Goal: Use online tool/utility

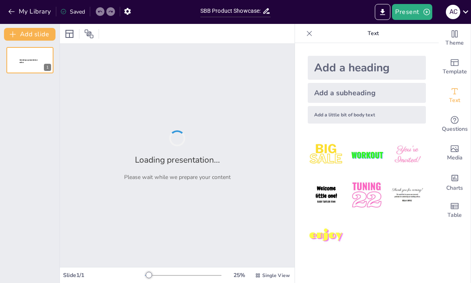
type input "SBB Product Showcase: Five Must-Have Items for Sales"
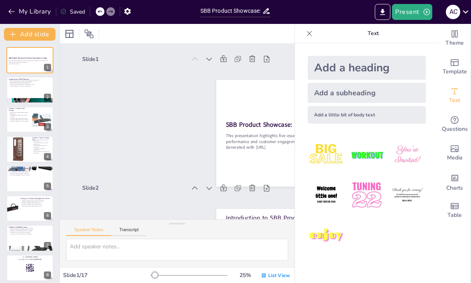
click at [312, 33] on icon at bounding box center [309, 34] width 8 height 8
checkbox input "true"
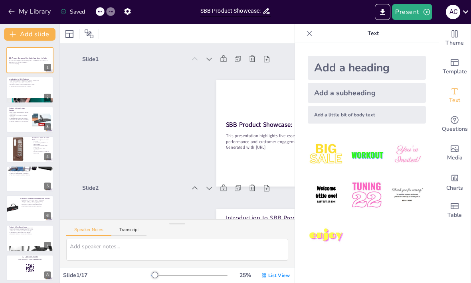
checkbox input "true"
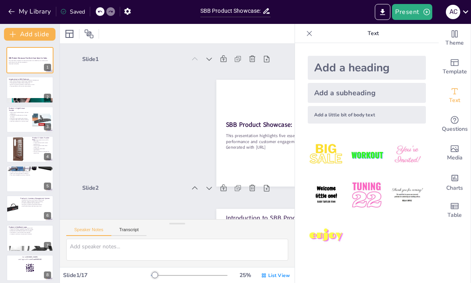
checkbox input "true"
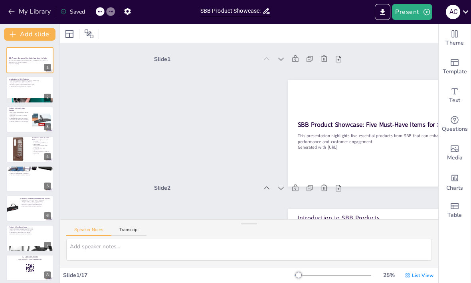
click at [28, 89] on div at bounding box center [29, 90] width 47 height 26
type textarea "SBB's dedication to innovation ensures that their products are at the forefront…"
checkbox input "true"
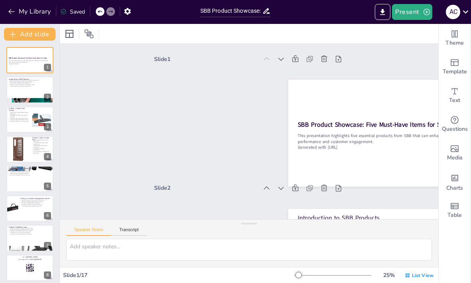
checkbox input "true"
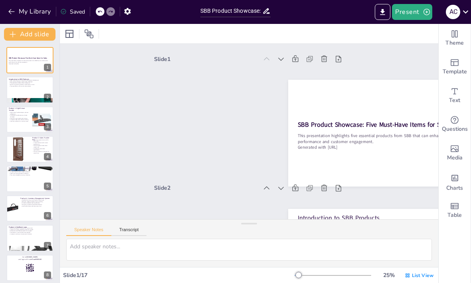
checkbox input "true"
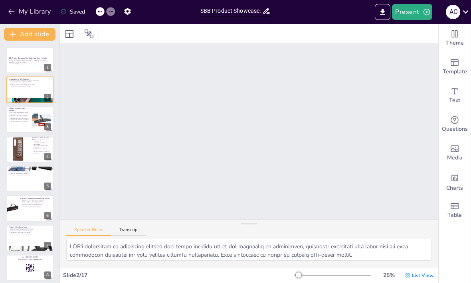
scroll to position [130, 0]
click at [17, 89] on div at bounding box center [29, 90] width 47 height 26
checkbox input "true"
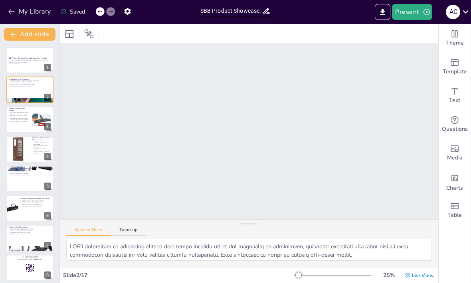
checkbox input "true"
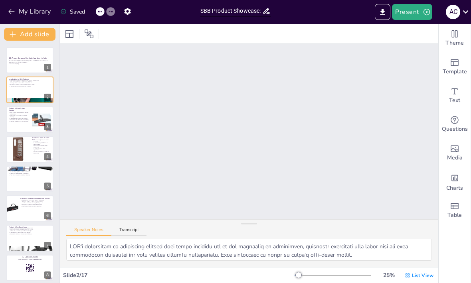
checkbox input "true"
click at [418, 10] on button "Present" at bounding box center [412, 12] width 40 height 16
checkbox input "true"
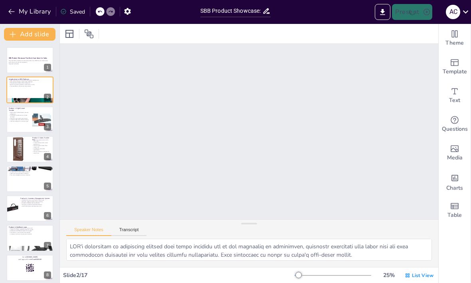
checkbox input "true"
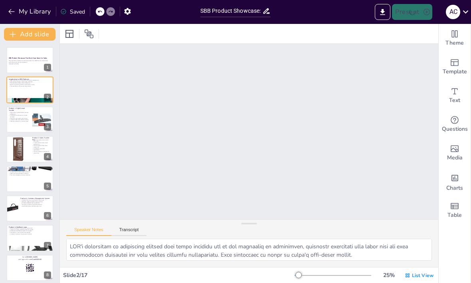
checkbox input "true"
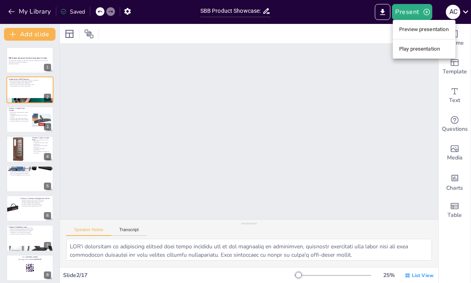
click at [433, 30] on li "Preview presentation" at bounding box center [424, 29] width 63 height 13
